Goal: Transaction & Acquisition: Purchase product/service

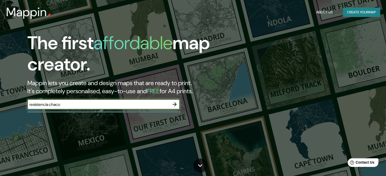
type input "resistencia chaco"
click at [175, 103] on icon "button" at bounding box center [174, 104] width 6 height 6
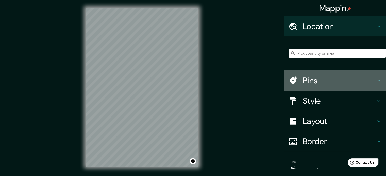
click at [305, 81] on h4 "Pins" at bounding box center [338, 81] width 73 height 10
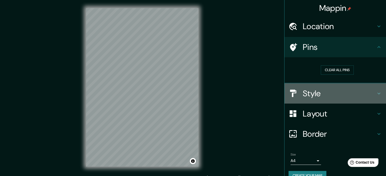
click at [313, 94] on h4 "Style" at bounding box center [338, 93] width 73 height 10
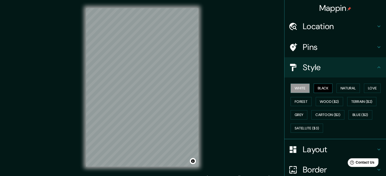
click at [320, 89] on button "Black" at bounding box center [322, 88] width 19 height 9
click at [346, 89] on button "Natural" at bounding box center [347, 88] width 23 height 9
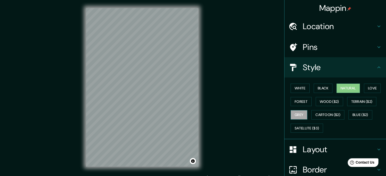
click at [299, 115] on button "Grey" at bounding box center [298, 114] width 17 height 9
click at [323, 114] on button "Cartoon ($2)" at bounding box center [327, 114] width 33 height 9
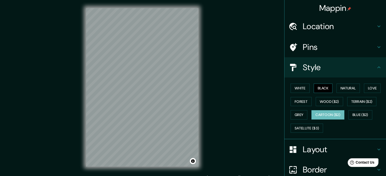
click at [320, 89] on button "Black" at bounding box center [322, 88] width 19 height 9
click at [300, 90] on button "White" at bounding box center [299, 88] width 19 height 9
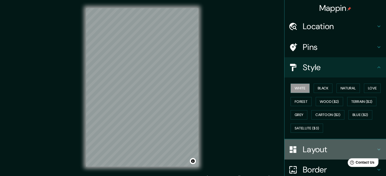
click at [309, 147] on h4 "Layout" at bounding box center [338, 149] width 73 height 10
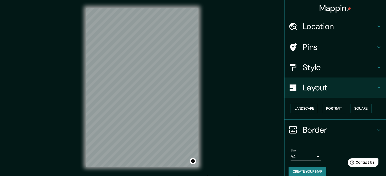
click at [304, 110] on button "Landscape" at bounding box center [303, 108] width 27 height 9
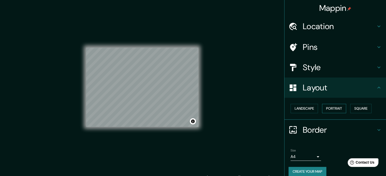
click at [333, 110] on button "Portrait" at bounding box center [334, 108] width 24 height 9
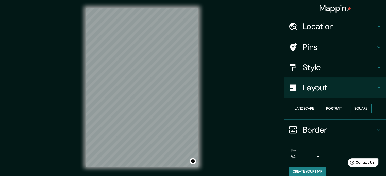
click at [364, 110] on button "Square" at bounding box center [360, 108] width 21 height 9
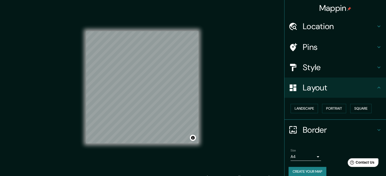
click at [316, 129] on h4 "Border" at bounding box center [338, 130] width 73 height 10
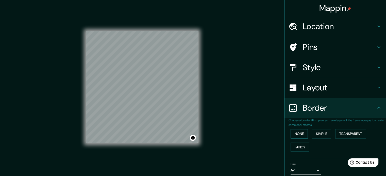
click at [295, 135] on button "None" at bounding box center [298, 133] width 17 height 9
click at [318, 136] on button "Simple" at bounding box center [321, 133] width 19 height 9
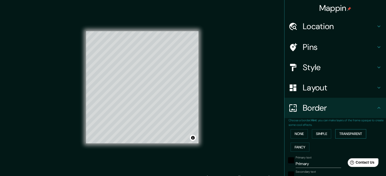
click at [353, 133] on button "Transparent" at bounding box center [350, 133] width 31 height 9
click at [293, 147] on button "Fancy" at bounding box center [299, 147] width 19 height 9
click at [293, 135] on button "None" at bounding box center [298, 133] width 17 height 9
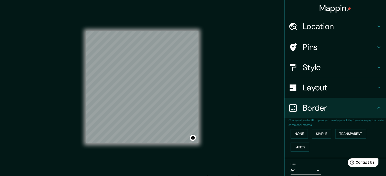
click at [307, 48] on h4 "Pins" at bounding box center [338, 47] width 73 height 10
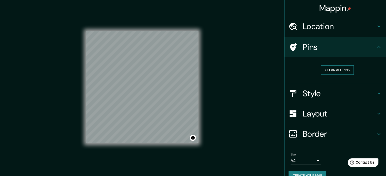
click at [337, 71] on button "Clear all pins" at bounding box center [336, 69] width 33 height 9
click at [325, 26] on h4 "Location" at bounding box center [338, 26] width 73 height 10
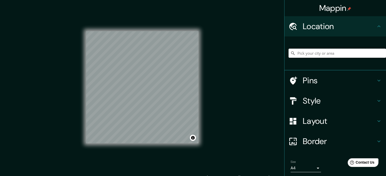
click at [322, 57] on input "Pick your city or area" at bounding box center [336, 53] width 97 height 9
click at [316, 53] on input "Pick your city or area" at bounding box center [336, 53] width 97 height 9
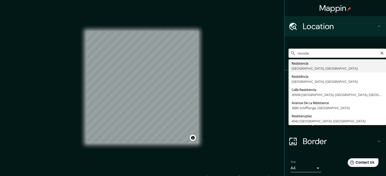
type input "Resistencia, [GEOGRAPHIC_DATA], [GEOGRAPHIC_DATA]"
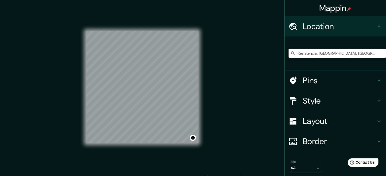
click at [303, 121] on h4 "Layout" at bounding box center [338, 121] width 73 height 10
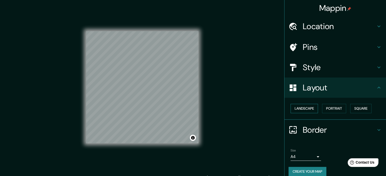
click at [304, 107] on button "Landscape" at bounding box center [303, 108] width 27 height 9
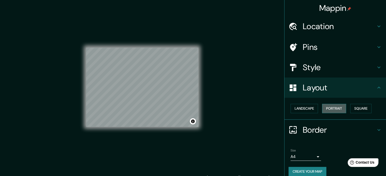
click at [335, 109] on button "Portrait" at bounding box center [334, 108] width 24 height 9
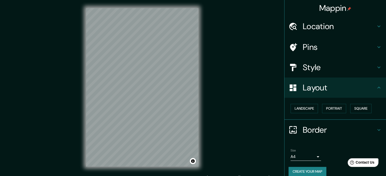
click at [317, 67] on h4 "Style" at bounding box center [338, 67] width 73 height 10
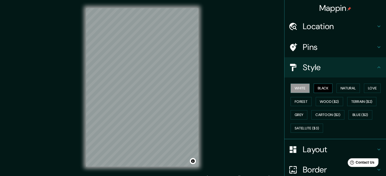
click at [320, 87] on button "Black" at bounding box center [322, 88] width 19 height 9
click at [347, 89] on button "Natural" at bounding box center [347, 88] width 23 height 9
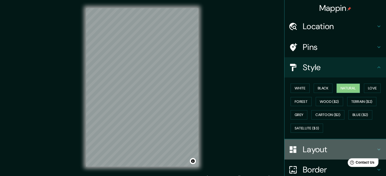
click at [311, 147] on h4 "Layout" at bounding box center [338, 149] width 73 height 10
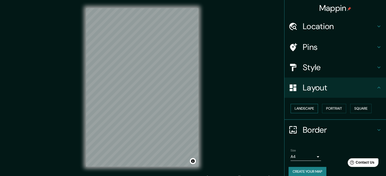
click at [306, 108] on button "Landscape" at bounding box center [303, 108] width 27 height 9
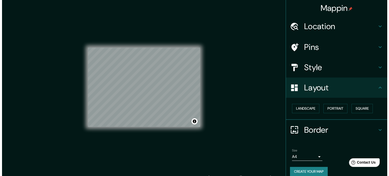
click at [314, 156] on body "Mappin Location [GEOGRAPHIC_DATA], [GEOGRAPHIC_DATA], [GEOGRAPHIC_DATA] Pins St…" at bounding box center [193, 88] width 386 height 176
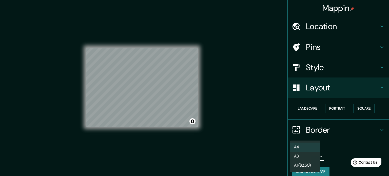
click at [310, 158] on li "A3" at bounding box center [305, 156] width 30 height 9
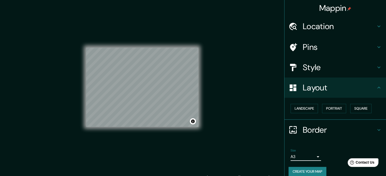
click at [310, 170] on button "Create your map" at bounding box center [307, 171] width 38 height 9
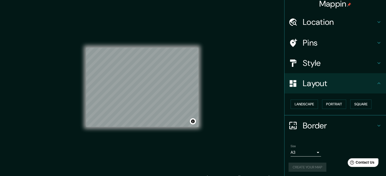
scroll to position [6, 0]
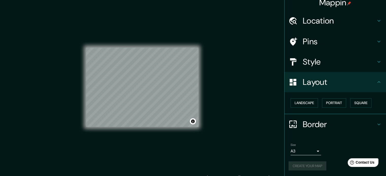
click at [308, 165] on div "Create your map" at bounding box center [334, 165] width 93 height 9
click at [255, 116] on div "Mappin Location [GEOGRAPHIC_DATA], [GEOGRAPHIC_DATA], [GEOGRAPHIC_DATA] Pins St…" at bounding box center [193, 91] width 386 height 183
click at [314, 151] on body "Mappin Location [GEOGRAPHIC_DATA], [GEOGRAPHIC_DATA], [GEOGRAPHIC_DATA] Pins St…" at bounding box center [193, 88] width 386 height 176
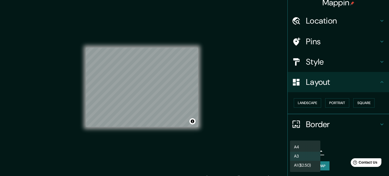
click at [306, 148] on li "A4" at bounding box center [305, 147] width 30 height 9
type input "single"
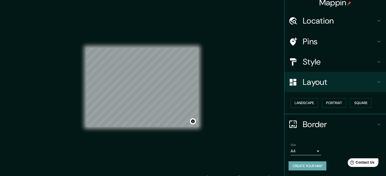
click at [313, 165] on button "Create your map" at bounding box center [307, 165] width 38 height 9
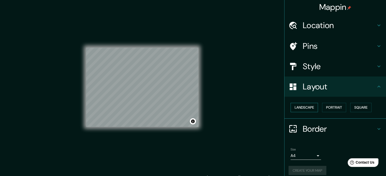
scroll to position [0, 0]
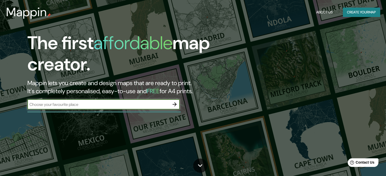
click at [75, 105] on input "text" at bounding box center [98, 105] width 142 height 6
type input "resistencia"
